Goal: Obtain resource: Obtain resource

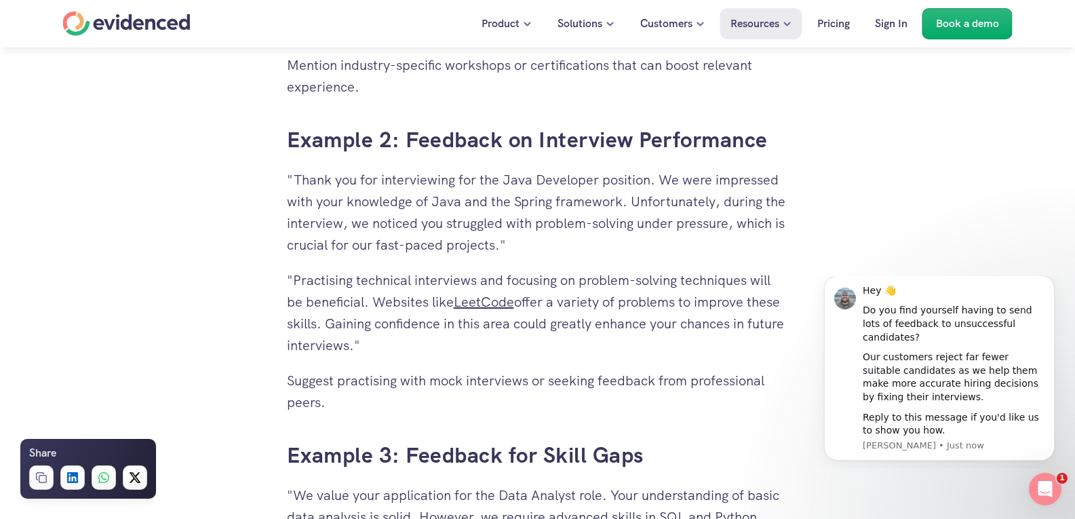
scroll to position [3322, 0]
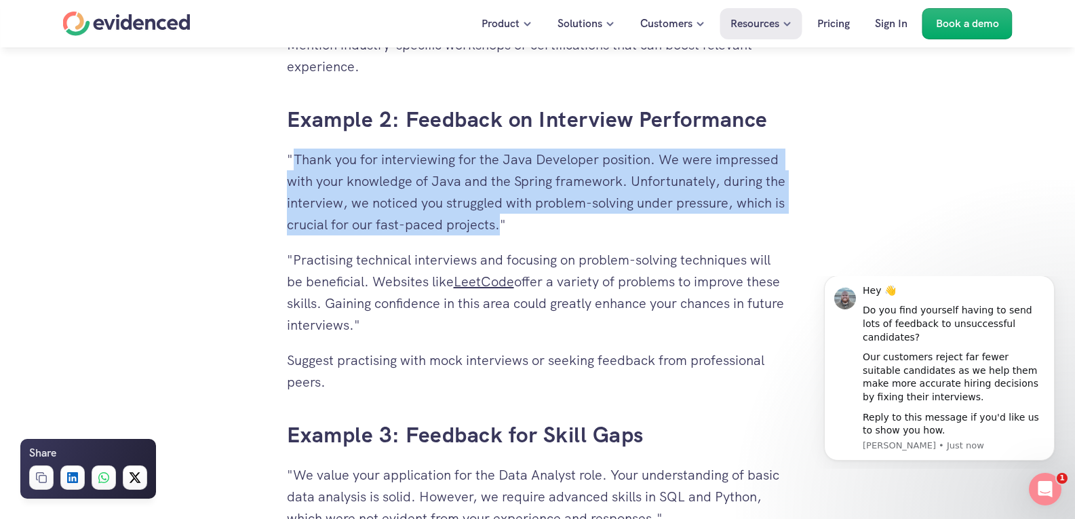
drag, startPoint x: 296, startPoint y: 160, endPoint x: 498, endPoint y: 226, distance: 213.1
click at [498, 226] on p ""Thank you for interviewing for the Java Developer position. We were impressed …" at bounding box center [538, 191] width 502 height 87
copy p "Thank you for interviewing for the Java Developer position. We were impressed w…"
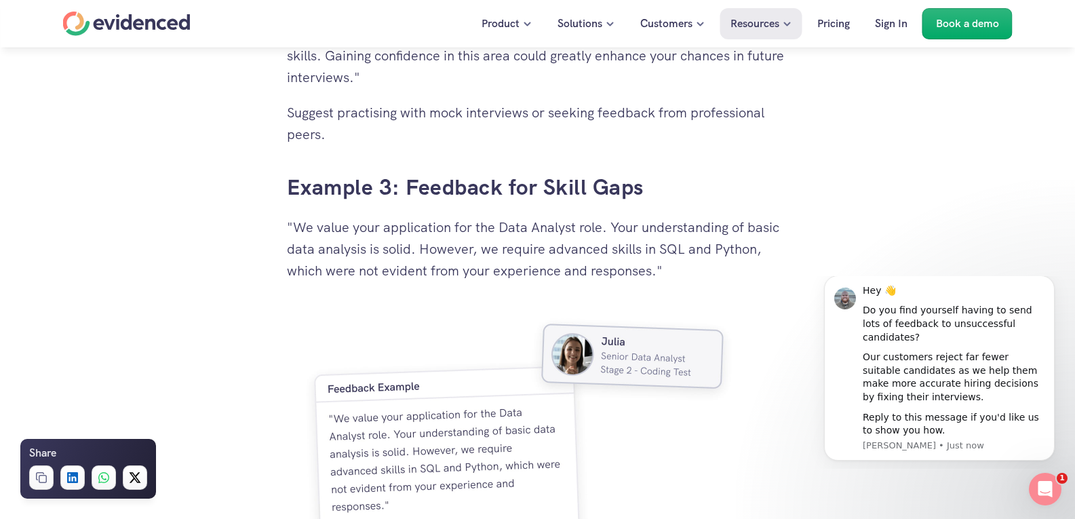
scroll to position [3593, 0]
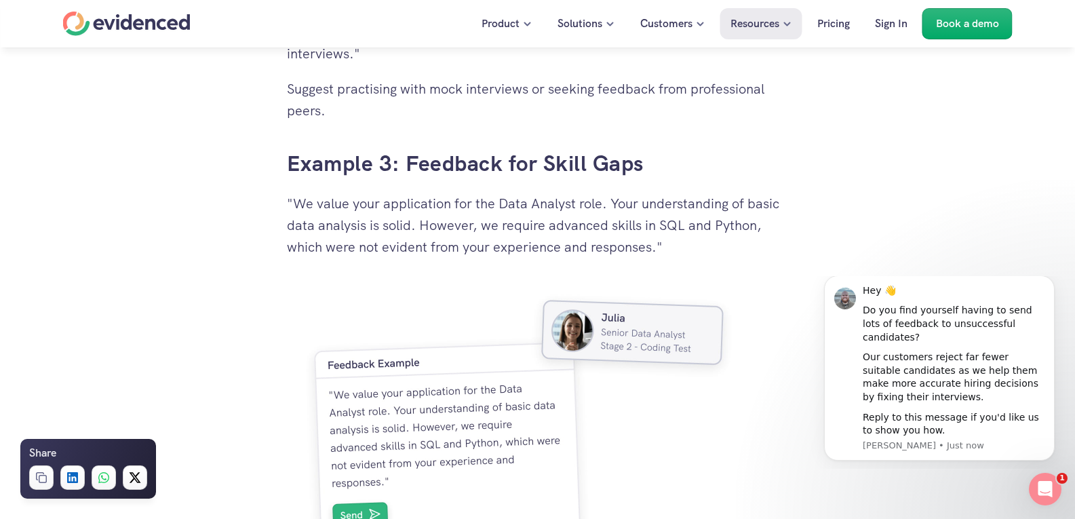
click at [427, 255] on p ""We value your application for the Data Analyst role. Your understanding of bas…" at bounding box center [538, 225] width 502 height 65
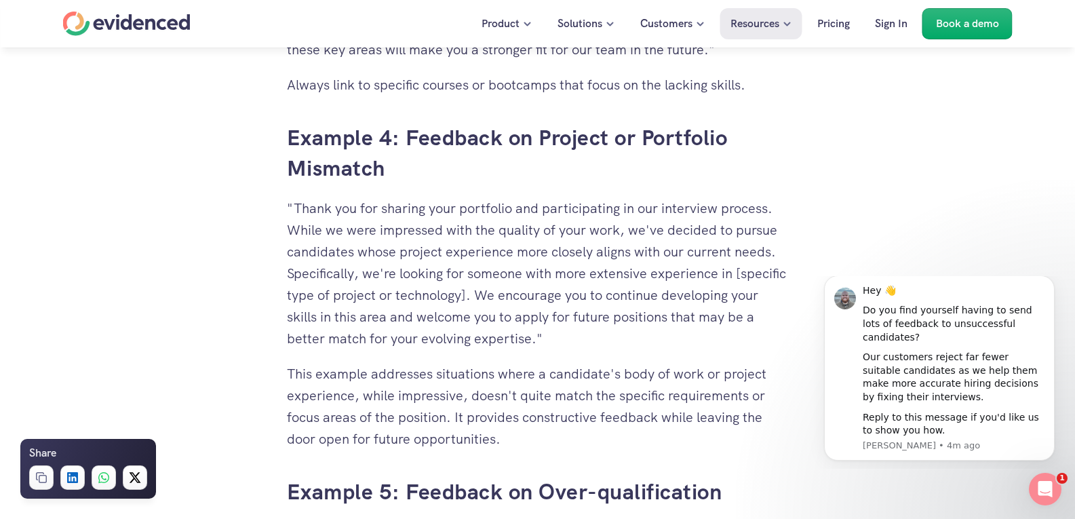
scroll to position [4203, 0]
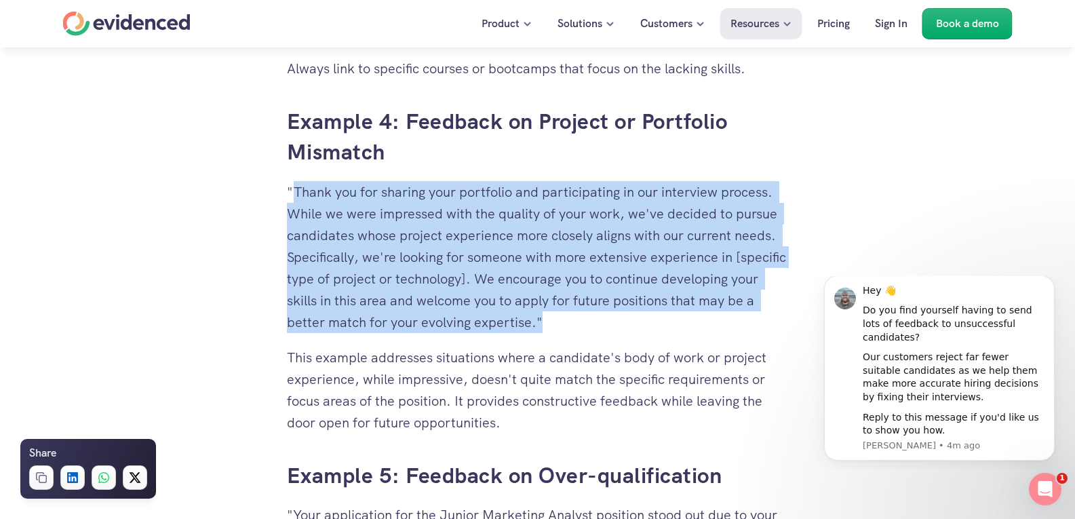
drag, startPoint x: 295, startPoint y: 191, endPoint x: 561, endPoint y: 327, distance: 299.6
click at [561, 327] on p ""Thank you for sharing your portfolio and participating in our interview proces…" at bounding box center [538, 257] width 502 height 152
copy p "Thank you for sharing your portfolio and participating in our interview process…"
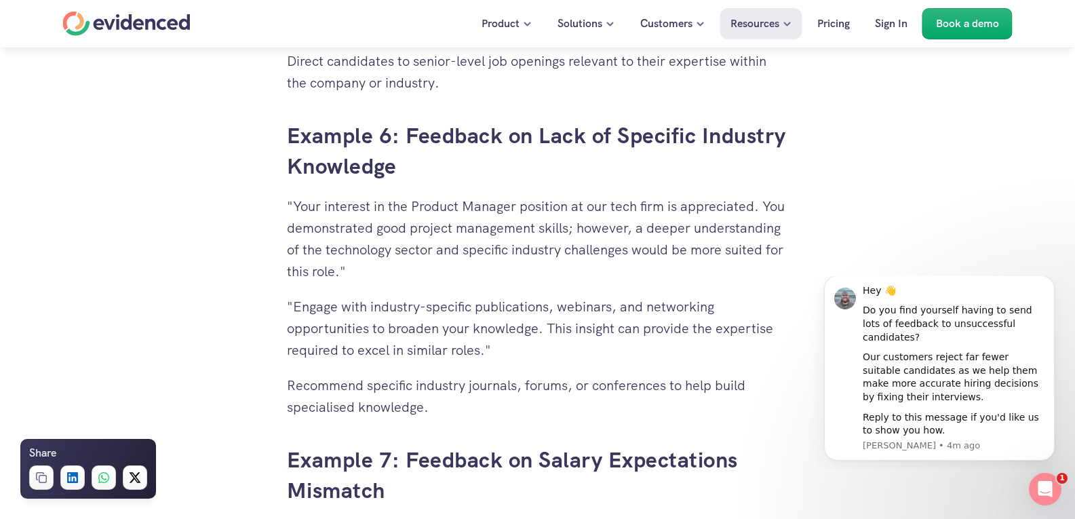
scroll to position [4881, 0]
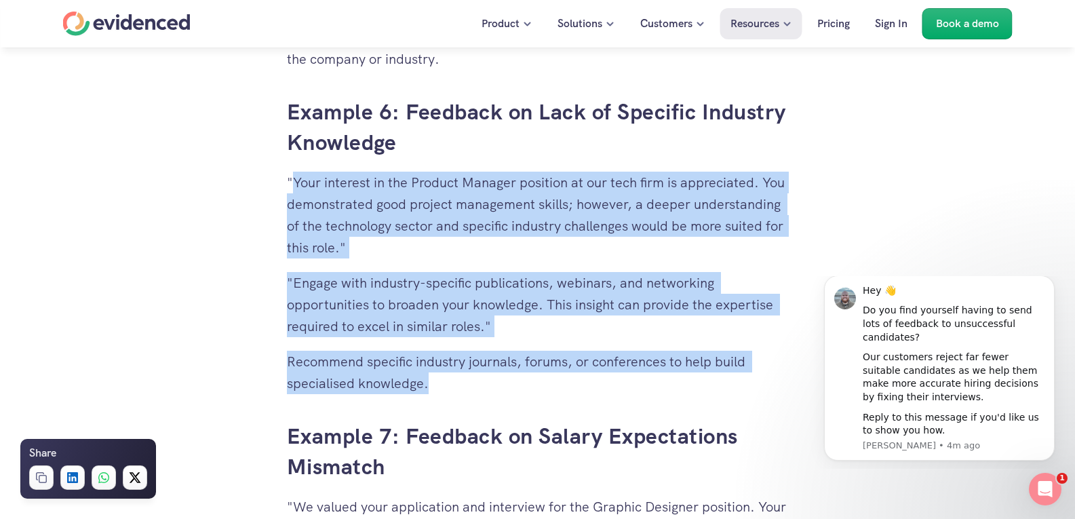
drag, startPoint x: 290, startPoint y: 182, endPoint x: 447, endPoint y: 381, distance: 253.4
drag, startPoint x: 376, startPoint y: 354, endPoint x: 378, endPoint y: 302, distance: 52.2
click at [378, 302] on p ""Engage with industry-specific publications, webinars, and networking opportuni…" at bounding box center [538, 304] width 502 height 65
drag, startPoint x: 297, startPoint y: 183, endPoint x: 435, endPoint y: 377, distance: 238.2
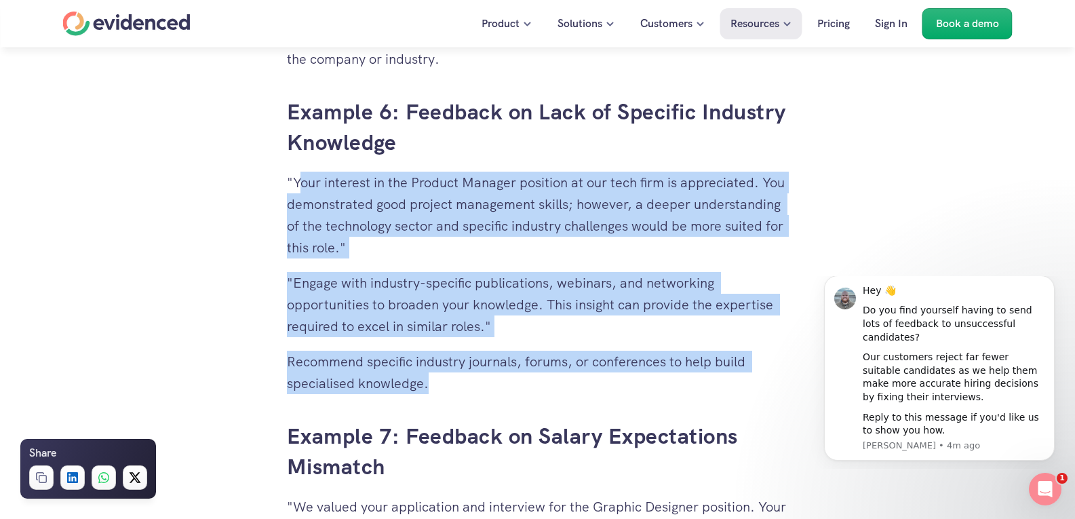
copy div "our interest in the Product Manager position at our tech firm is appreciated. Y…"
click at [439, 298] on p ""Engage with industry-specific publications, webinars, and networking opportuni…" at bounding box center [538, 304] width 502 height 65
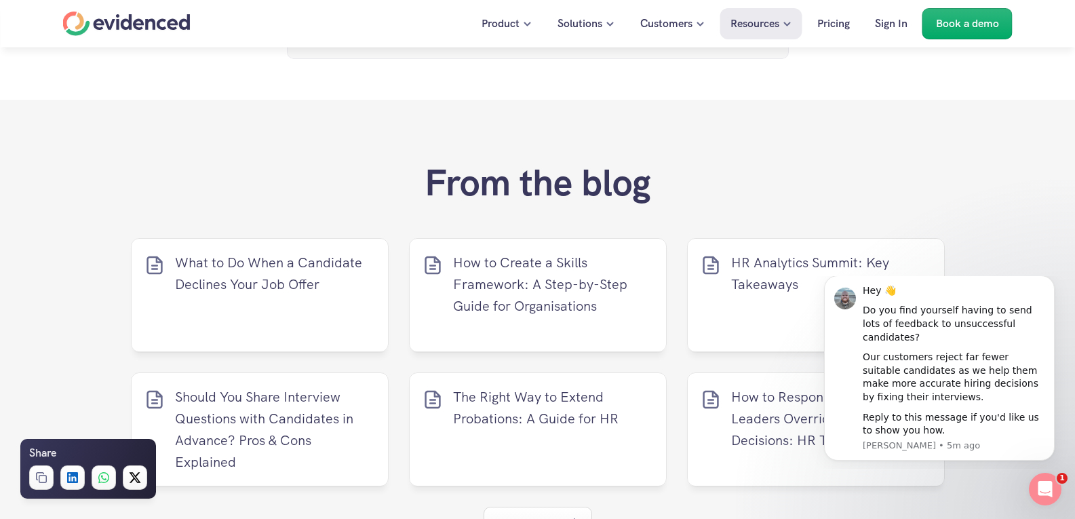
scroll to position [6237, 0]
